Goal: Task Accomplishment & Management: Manage account settings

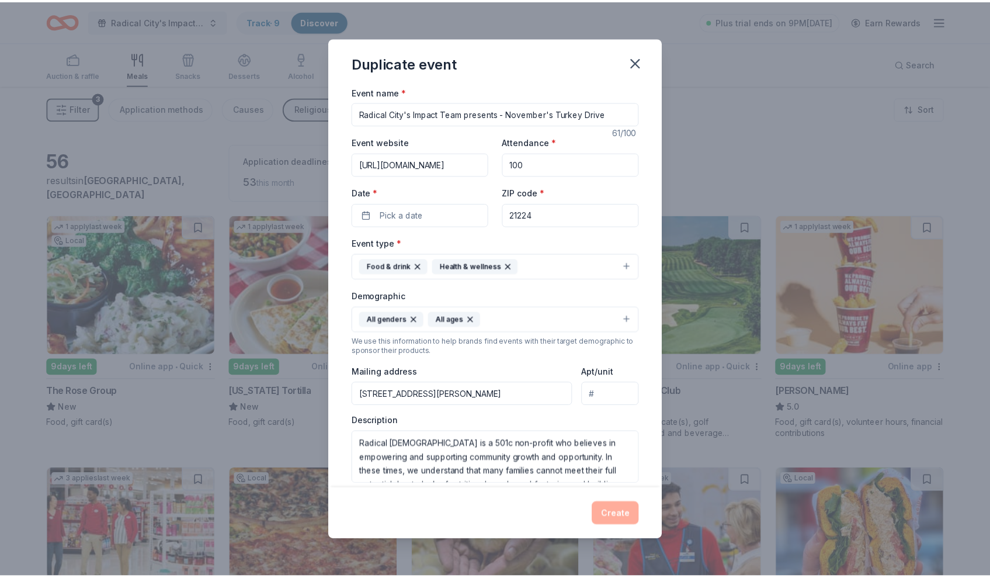
scroll to position [70, 0]
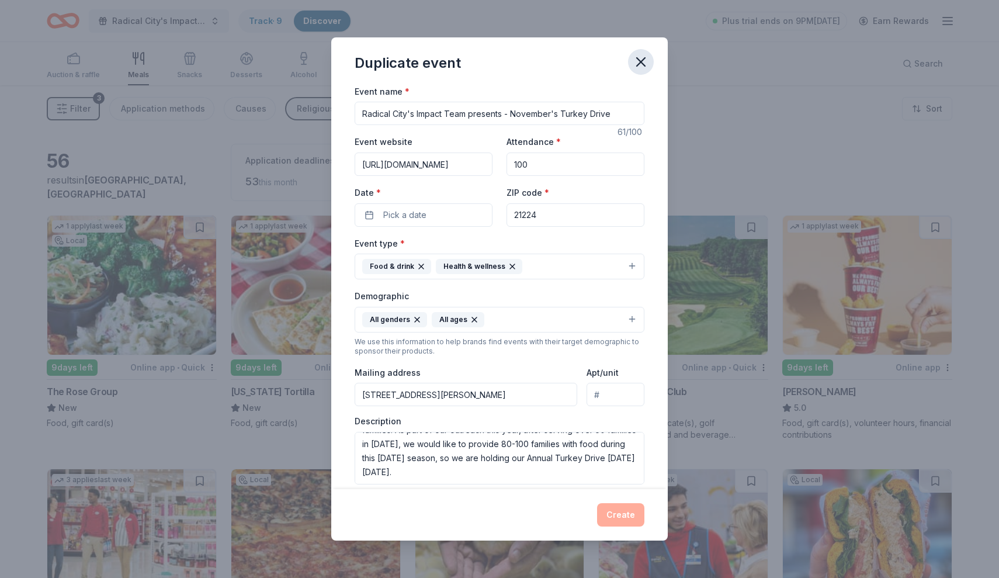
click at [637, 62] on icon "button" at bounding box center [641, 62] width 16 height 16
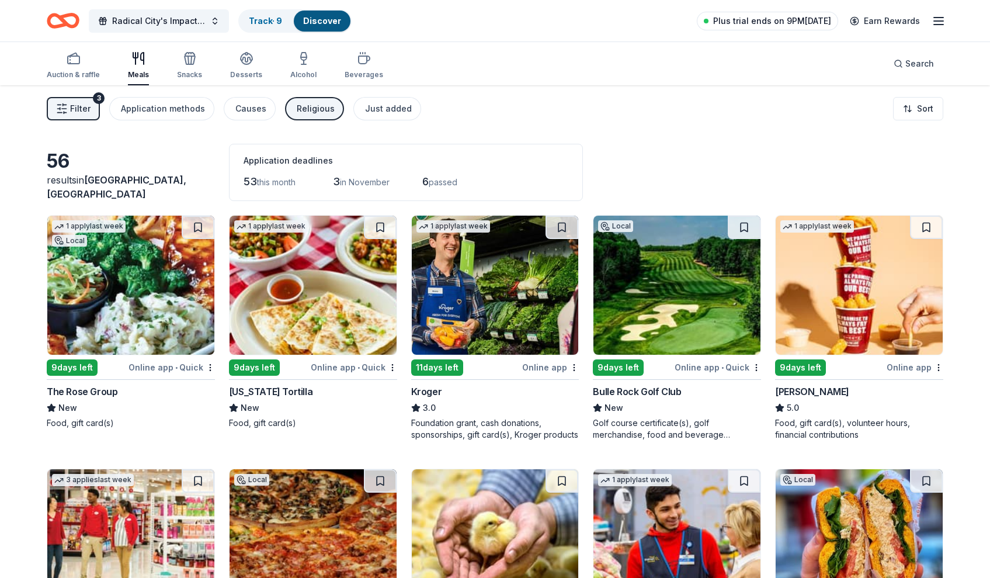
click at [774, 22] on span "Plus trial ends on 9PM[DATE]" at bounding box center [772, 21] width 118 height 14
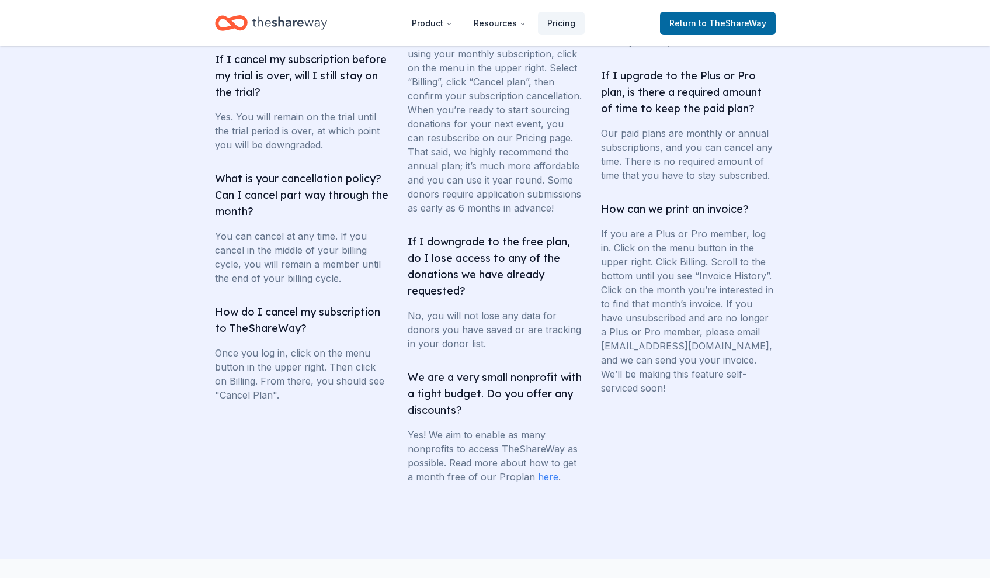
scroll to position [2181, 0]
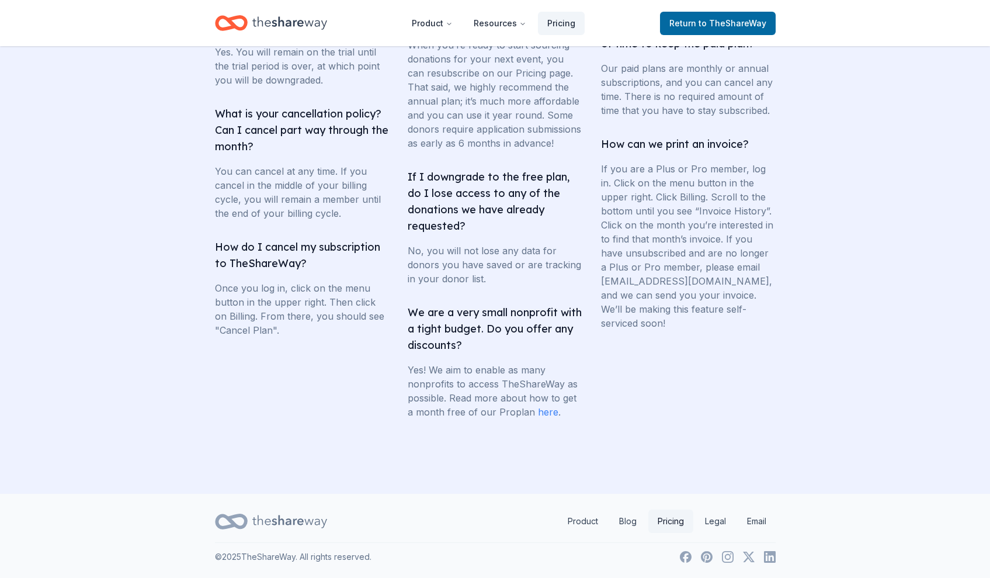
click at [676, 524] on link "Pricing" at bounding box center [671, 521] width 45 height 23
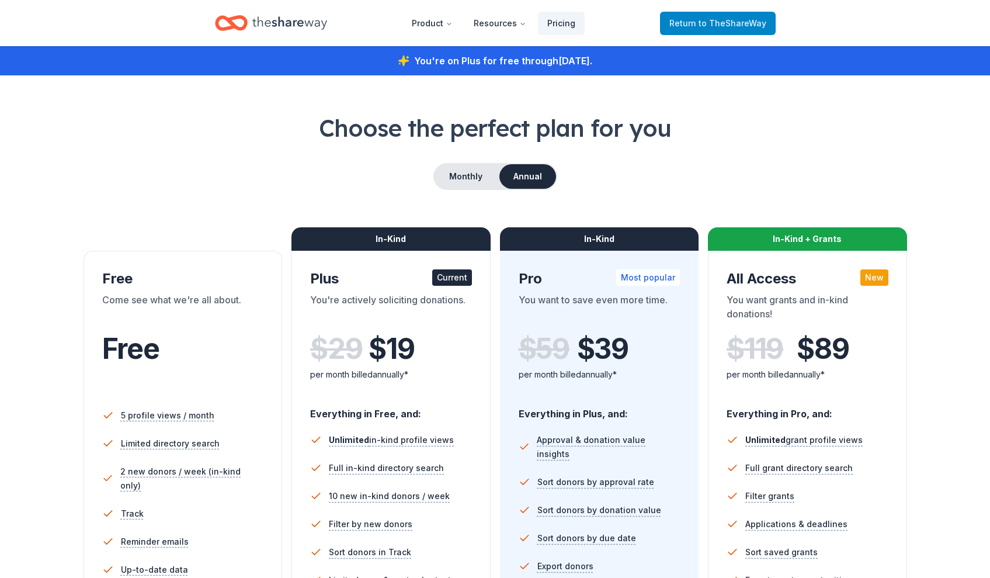
click at [698, 26] on span "Return to TheShareWay" at bounding box center [718, 23] width 97 height 14
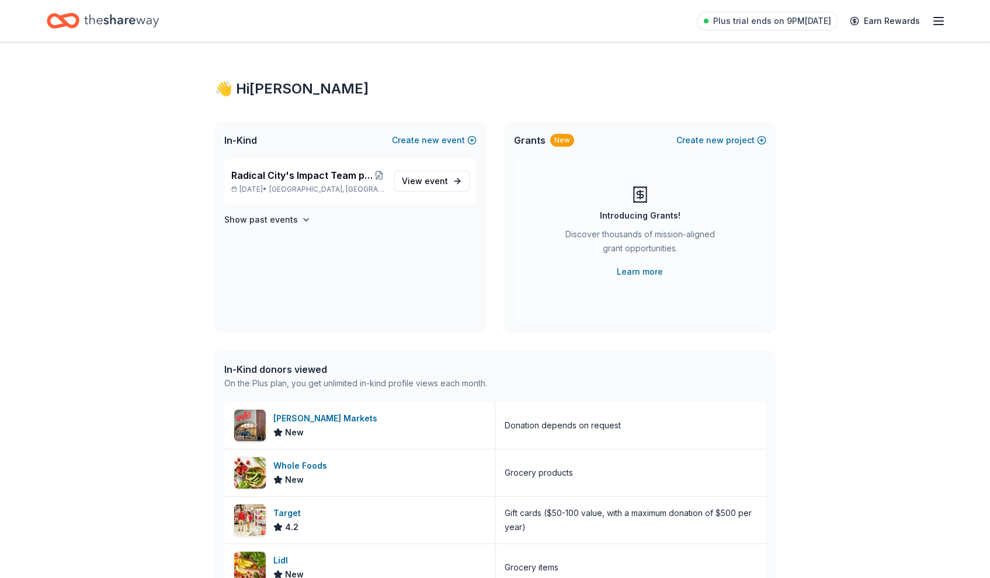
click at [934, 23] on icon "button" at bounding box center [939, 21] width 14 height 14
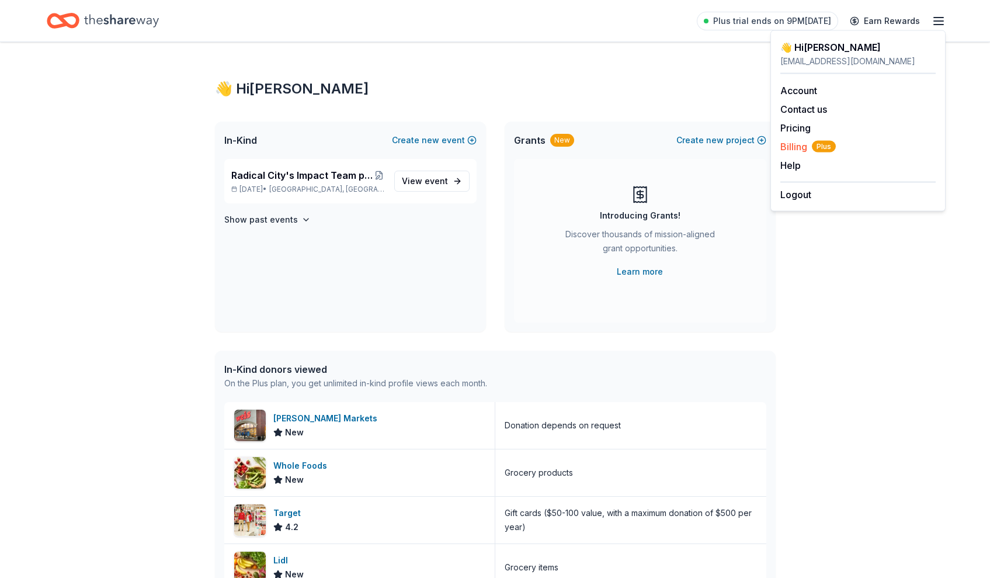
click at [793, 144] on span "Billing Plus" at bounding box center [809, 147] width 56 height 14
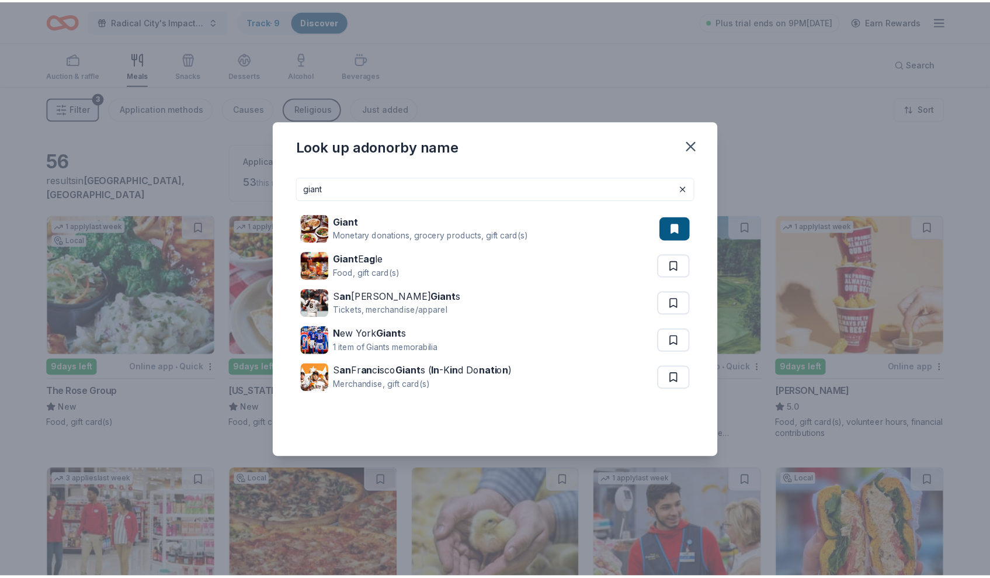
scroll to position [85, 0]
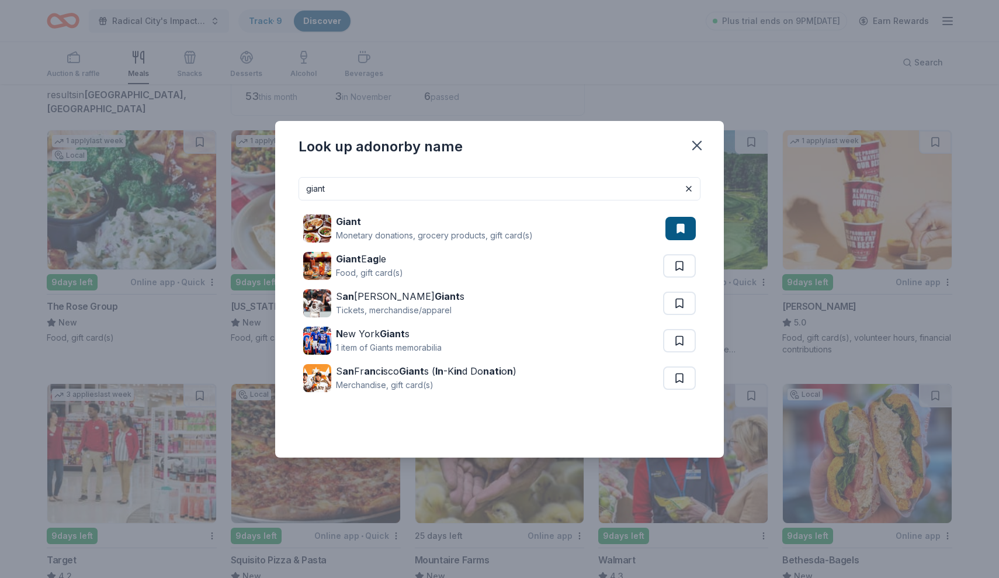
drag, startPoint x: 695, startPoint y: 144, endPoint x: 666, endPoint y: 129, distance: 33.2
click at [695, 144] on icon "button" at bounding box center [697, 145] width 16 height 16
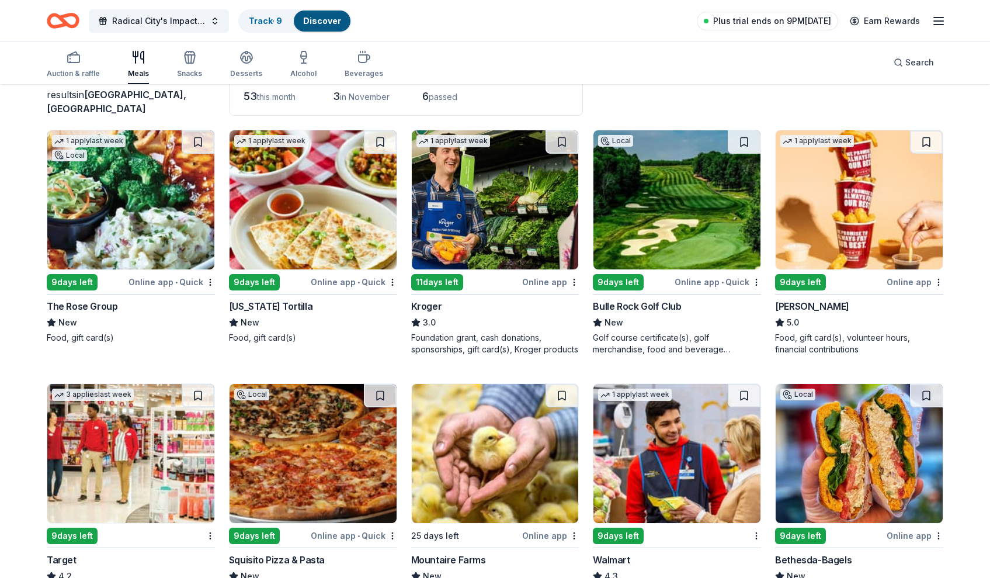
click at [758, 21] on span "Plus trial ends on 9PM[DATE]" at bounding box center [772, 21] width 118 height 14
click at [758, 22] on span "Plus trial ends on 9PM[DATE]" at bounding box center [772, 21] width 118 height 14
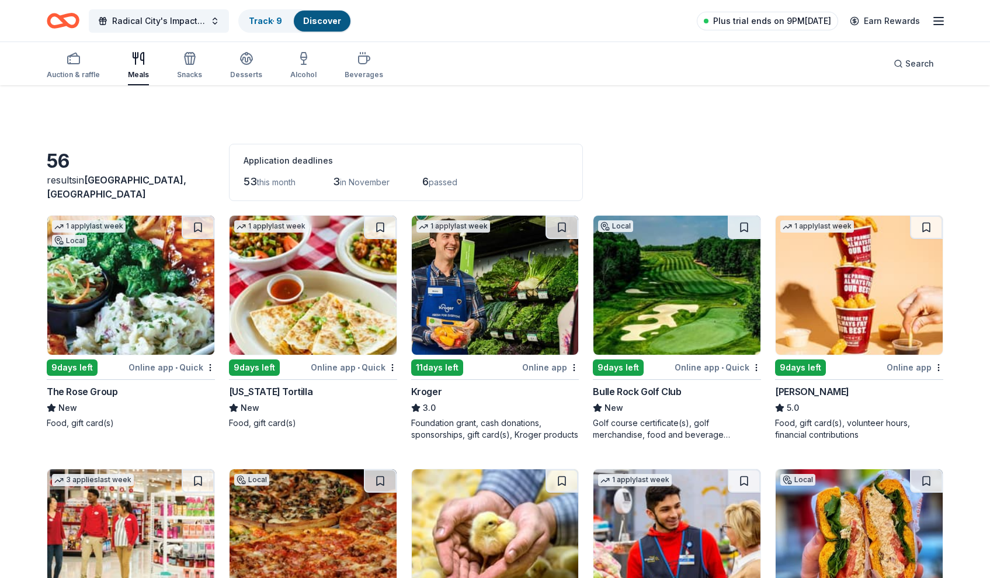
scroll to position [1405, 0]
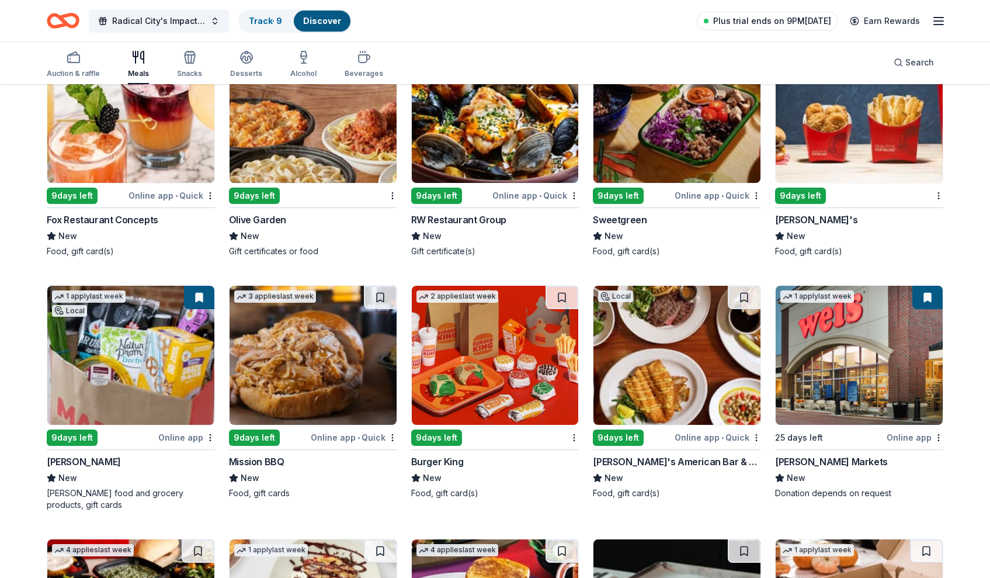
click at [767, 20] on span "Plus trial ends on 9PM[DATE]" at bounding box center [772, 21] width 118 height 14
